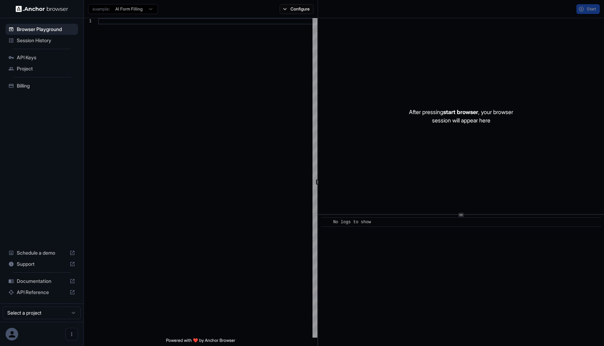
scroll to position [63, 0]
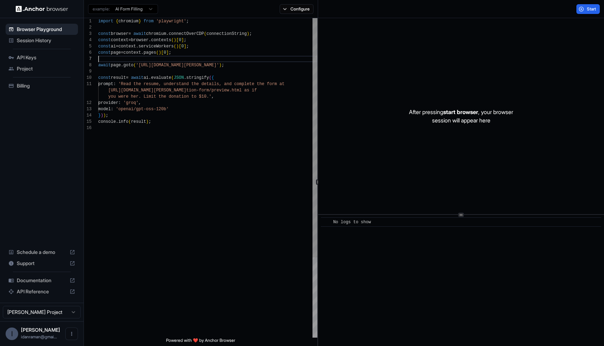
click at [145, 60] on div "import { chromium } from 'playwright' ; const browser = await chromium . connec…" at bounding box center [207, 231] width 219 height 427
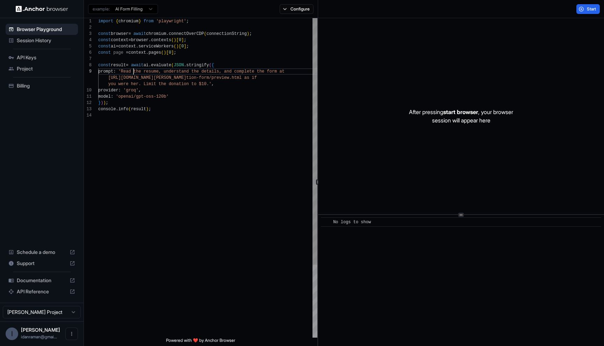
scroll to position [50, 0]
click at [133, 73] on div "import { chromium } from 'playwright' ; const browser = await chromium . connec…" at bounding box center [207, 225] width 219 height 414
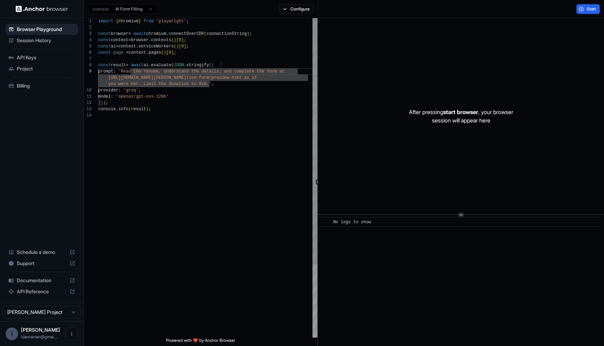
click at [133, 73] on div "import { chromium } from 'playwright' ; const browser = await chromium . connec…" at bounding box center [207, 225] width 219 height 414
click at [131, 73] on div "import { chromium } from 'playwright' ; const browser = await chromium . connec…" at bounding box center [207, 225] width 219 height 414
click at [134, 73] on div "import { chromium } from 'playwright' ; const browser = await chromium . connec…" at bounding box center [207, 225] width 219 height 414
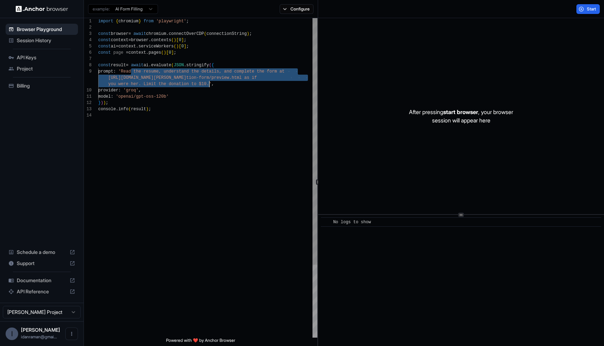
drag, startPoint x: 134, startPoint y: 73, endPoint x: 208, endPoint y: 83, distance: 75.2
click at [208, 83] on div "import { chromium } from 'playwright' ; const browser = await chromium . connec…" at bounding box center [207, 225] width 219 height 414
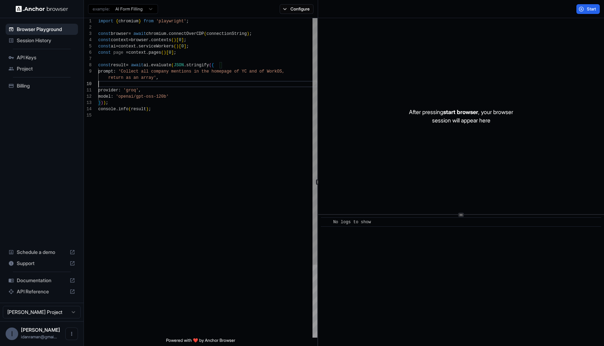
scroll to position [57, 0]
type textarea "**********"
click at [584, 12] on button "Start" at bounding box center [587, 9] width 23 height 10
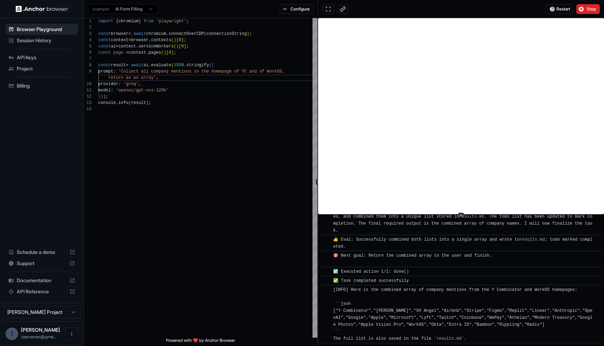
scroll to position [719, 0]
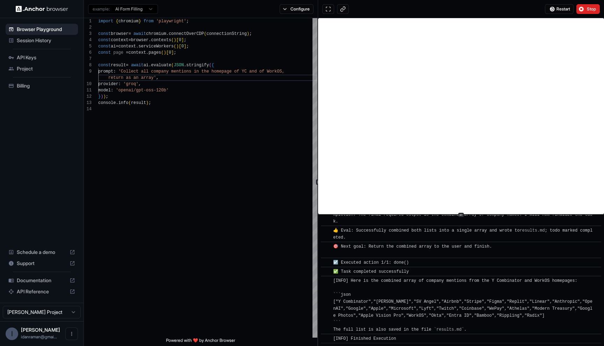
click at [445, 328] on link "results.md" at bounding box center [448, 330] width 25 height 5
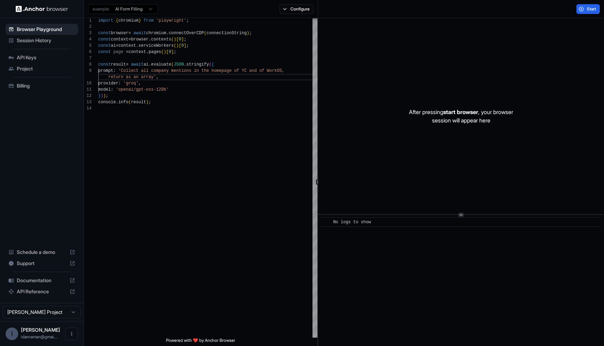
scroll to position [0, 0]
